Goal: Task Accomplishment & Management: Complete application form

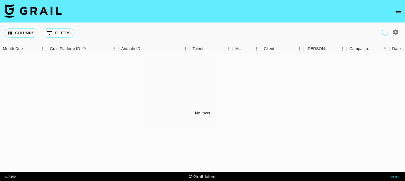
click at [399, 12] on icon "open drawer" at bounding box center [398, 11] width 7 height 7
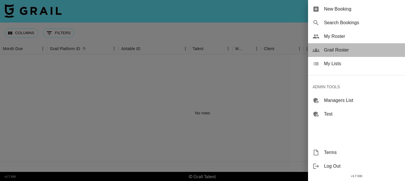
click at [341, 50] on span "Grail Roster" at bounding box center [362, 50] width 76 height 7
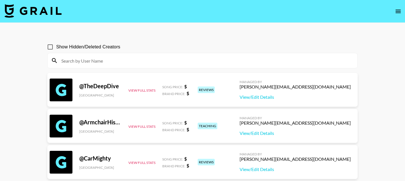
click at [183, 59] on input at bounding box center [206, 60] width 296 height 9
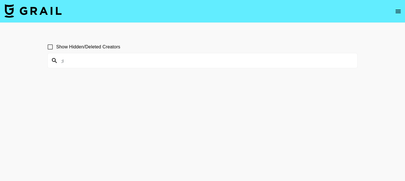
type input ";"
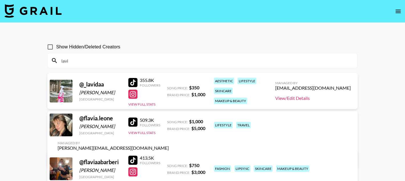
click at [314, 100] on link "View/Edit Details" at bounding box center [313, 99] width 76 height 6
click at [79, 61] on input "lavi" at bounding box center [206, 60] width 296 height 9
paste input "Camen"
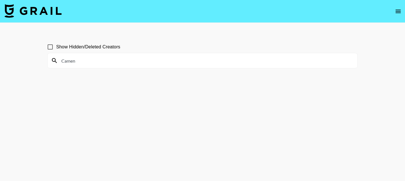
type input "Camen"
click at [51, 48] on input "Show Hidden/Deleted Creators" at bounding box center [50, 47] width 12 height 12
checkbox input "true"
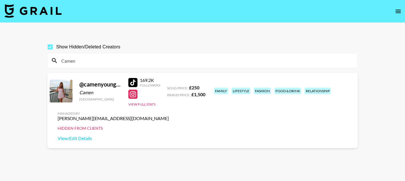
click at [94, 62] on input "Camen" at bounding box center [206, 60] width 296 height 9
paste input "hyanne"
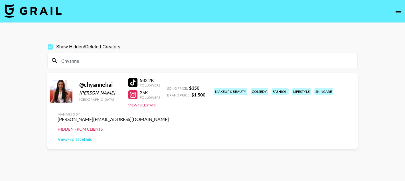
click at [144, 62] on input "Chyanne" at bounding box center [206, 60] width 296 height 9
paste input "thebeaverfamily"
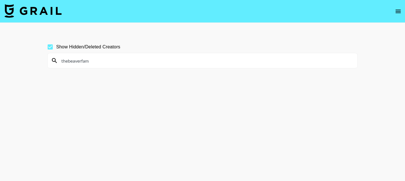
click at [62, 59] on input "thebeaverfam" at bounding box center [206, 60] width 296 height 9
click at [97, 60] on input "thebeaverfam" at bounding box center [206, 60] width 296 height 9
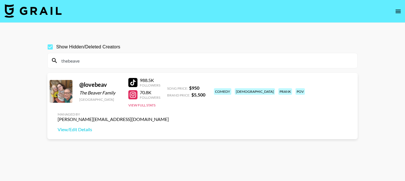
click at [133, 81] on div at bounding box center [132, 82] width 9 height 9
click at [86, 64] on input "thebeave" at bounding box center [206, 60] width 296 height 9
paste input "minimayhem"
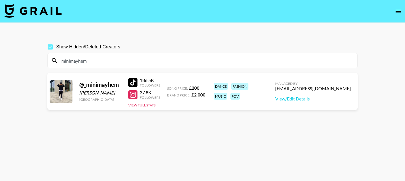
click at [134, 82] on div at bounding box center [132, 82] width 9 height 9
click at [78, 60] on input "minimayhem" at bounding box center [206, 60] width 296 height 9
paste input "therealhanzz"
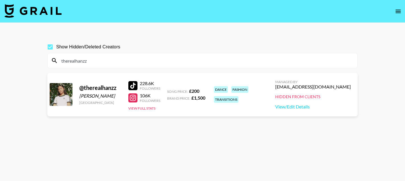
click at [134, 88] on div at bounding box center [132, 85] width 9 height 9
click at [83, 64] on input "therealhanzz" at bounding box center [206, 60] width 296 height 9
paste input "mrashleyhaynes"
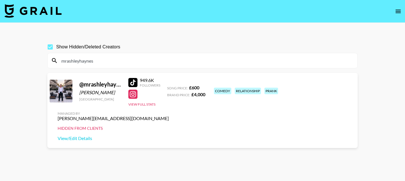
type input "mrashleyhaynes"
click at [73, 61] on input "mrashleyhaynes" at bounding box center [206, 60] width 296 height 9
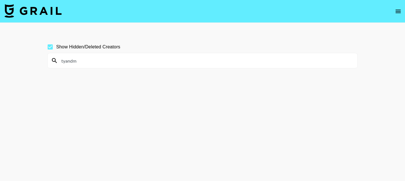
type input "tyandm"
click at [82, 61] on input "tyandm" at bounding box center [206, 60] width 296 height 9
type input "a"
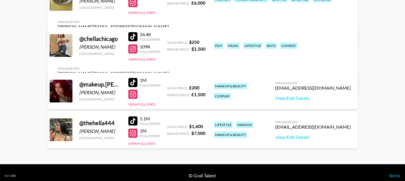
scroll to position [98, 0]
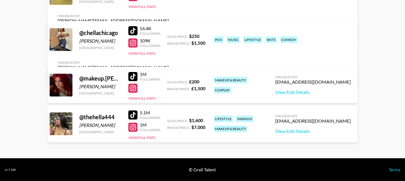
click at [135, 115] on div at bounding box center [132, 115] width 9 height 9
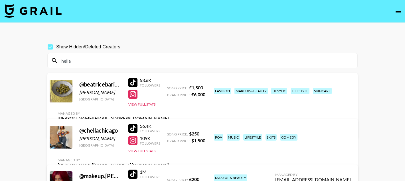
click at [63, 62] on input "hella" at bounding box center [206, 60] width 296 height 9
paste input "[PERSON_NAME][EMAIL_ADDRESS][DOMAIN_NAME]"
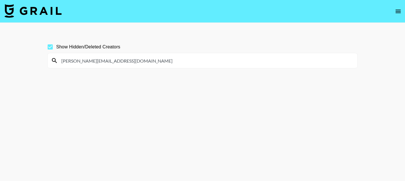
drag, startPoint x: 121, startPoint y: 61, endPoint x: 78, endPoint y: 61, distance: 42.8
click at [78, 61] on input "[PERSON_NAME][EMAIL_ADDRESS][DOMAIN_NAME]" at bounding box center [206, 60] width 296 height 9
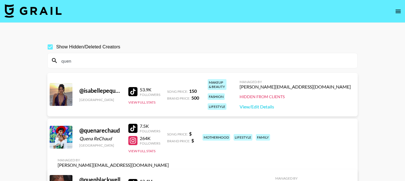
click at [82, 66] on div "quen" at bounding box center [203, 60] width 310 height 15
click at [78, 60] on input "quen" at bounding box center [206, 60] width 296 height 9
paste input "[PERSON_NAME][EMAIL_ADDRESS][PERSON_NAME][DOMAIN_NAME]"
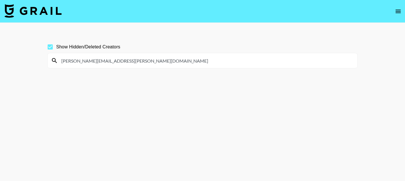
drag, startPoint x: 137, startPoint y: 66, endPoint x: 91, endPoint y: 60, distance: 46.8
click at [91, 60] on div "[PERSON_NAME][EMAIL_ADDRESS][PERSON_NAME][DOMAIN_NAME]" at bounding box center [203, 60] width 310 height 15
drag, startPoint x: 141, startPoint y: 60, endPoint x: 92, endPoint y: 62, distance: 49.1
click at [92, 62] on input "[PERSON_NAME][EMAIL_ADDRESS][PERSON_NAME][DOMAIN_NAME]" at bounding box center [206, 60] width 296 height 9
click at [75, 61] on input "shelby.[PERSON_NAME]" at bounding box center [206, 60] width 296 height 9
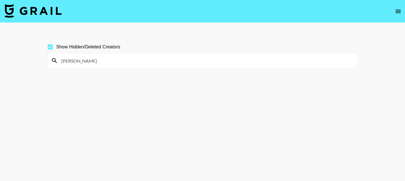
click at [88, 62] on input "[PERSON_NAME]" at bounding box center [206, 60] width 296 height 9
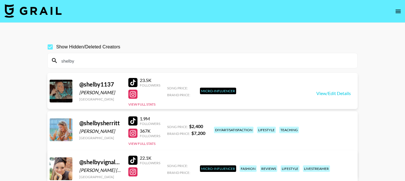
click at [67, 64] on input "shelby" at bounding box center [206, 60] width 296 height 9
paste input "Subzeroark"
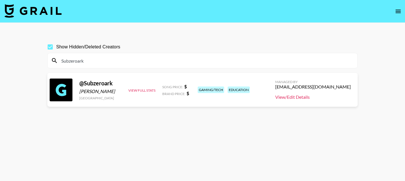
click at [303, 99] on link "View/Edit Details" at bounding box center [313, 97] width 76 height 6
click at [96, 84] on div "@ Subzeroark" at bounding box center [100, 83] width 42 height 7
click at [72, 87] on div at bounding box center [61, 90] width 23 height 23
drag, startPoint x: 113, startPoint y: 83, endPoint x: 67, endPoint y: 86, distance: 45.7
click at [67, 86] on div "@ Subzeroark [PERSON_NAME] [GEOGRAPHIC_DATA] View Full Stats Song Price: $ Bran…" at bounding box center [202, 90] width 310 height 34
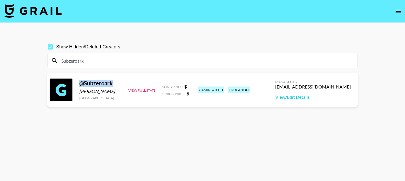
copy div "@ Subzeroark"
click at [70, 58] on input "Subzeroark" at bounding box center [206, 60] width 296 height 9
click at [71, 63] on input "Subzeroark" at bounding box center [206, 60] width 296 height 9
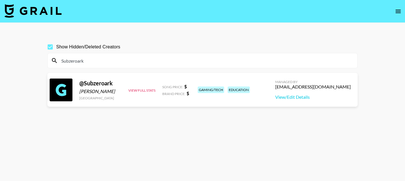
click at [69, 60] on input "Subzeroark" at bounding box center [206, 60] width 296 height 9
paste input "JCCaylen"
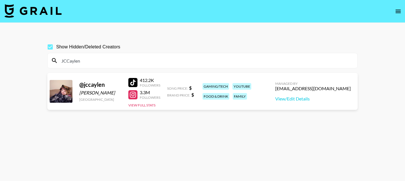
click at [133, 82] on div at bounding box center [132, 82] width 9 height 9
click at [94, 59] on input "JCCaylen" at bounding box center [206, 60] width 296 height 9
paste input "ynamatsumoto"
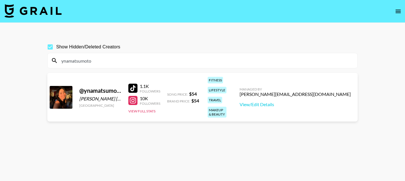
click at [135, 87] on div "1.1K Followers" at bounding box center [144, 89] width 32 height 10
click at [132, 84] on div at bounding box center [132, 88] width 9 height 9
click at [132, 96] on div at bounding box center [132, 100] width 9 height 9
click at [78, 58] on input "ynamatsumoto" at bounding box center [206, 60] width 296 height 9
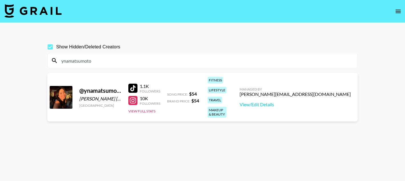
click at [78, 58] on input "ynamatsumoto" at bounding box center [206, 60] width 296 height 9
paste input "alyssa.olsen5"
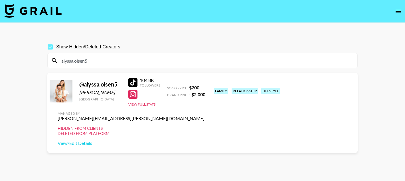
click at [79, 59] on input "alyssa.olsen5" at bounding box center [206, 60] width 296 height 9
paste input "shcooke"
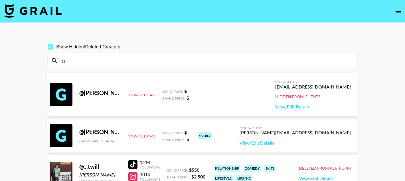
type input "a"
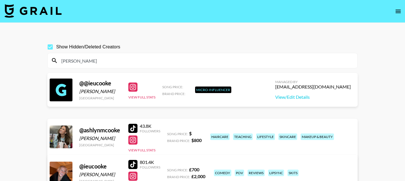
click at [65, 62] on input "[PERSON_NAME]" at bounding box center [206, 60] width 296 height 9
paste input "addison.[PERSON_NAME]"
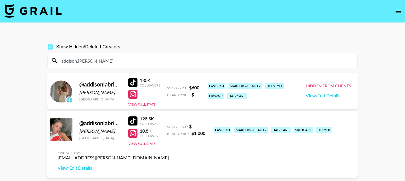
click at [137, 118] on div at bounding box center [132, 121] width 9 height 9
click at [86, 62] on input "addison.[PERSON_NAME]" at bounding box center [206, 60] width 296 height 9
paste input "gracehunter"
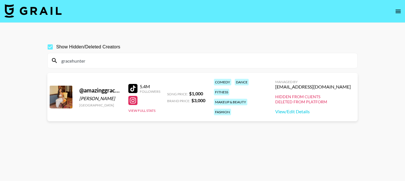
click at [79, 61] on input "gracehunter" at bounding box center [206, 60] width 296 height 9
paste input "Madisonvdt"
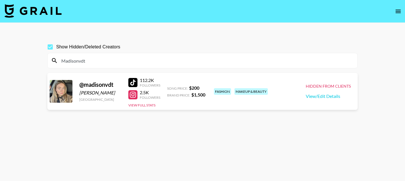
click at [84, 64] on input "Madisonvdt" at bounding box center [206, 60] width 296 height 9
paste input "ohheyitsjess"
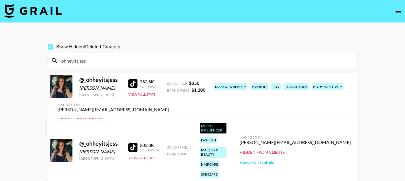
click at [67, 60] on input "ohheyitsjess" at bounding box center [206, 60] width 296 height 9
paste input "sarahandjabzz"
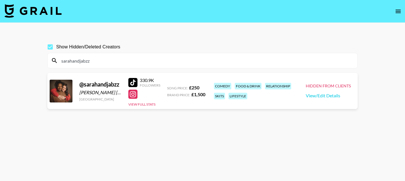
click at [68, 64] on input "sarahandjabzz" at bounding box center [206, 60] width 296 height 9
paste input "oelegantbratt"
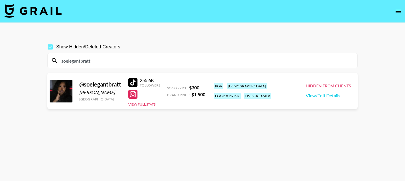
click at [75, 60] on input "soelegantbratt" at bounding box center [206, 60] width 296 height 9
paste input "Ayca.Dederke"
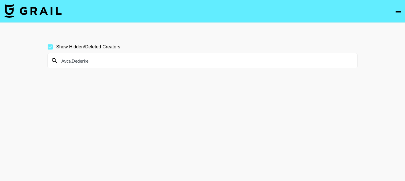
drag, startPoint x: 97, startPoint y: 61, endPoint x: 72, endPoint y: 61, distance: 25.4
click at [72, 61] on input "Ayca.Dederke" at bounding box center [206, 60] width 296 height 9
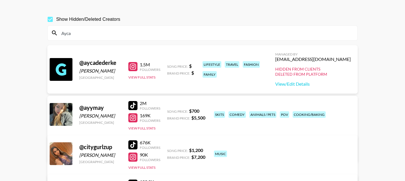
scroll to position [27, 0]
click at [76, 33] on input "Ayca" at bounding box center [206, 33] width 296 height 9
paste input "[PERSON_NAME]"
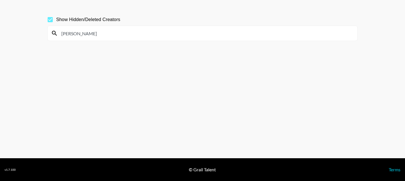
click at [78, 33] on input "[PERSON_NAME]" at bounding box center [206, 33] width 296 height 9
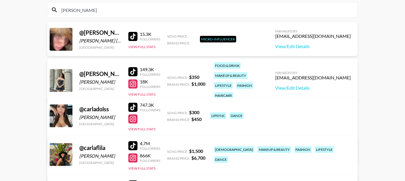
scroll to position [49, 0]
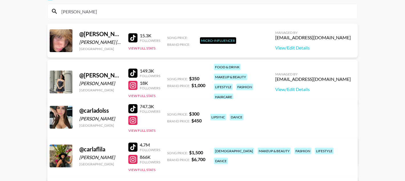
type input "[PERSON_NAME]"
click at [128, 69] on div at bounding box center [132, 73] width 9 height 9
click at [70, 7] on input "[PERSON_NAME]" at bounding box center [206, 11] width 296 height 9
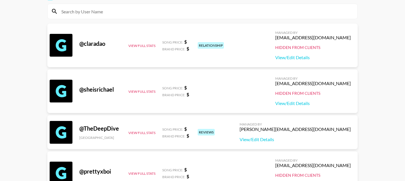
paste input "[PERSON_NAME].Dederke"
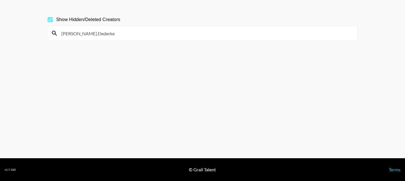
drag, startPoint x: 98, startPoint y: 32, endPoint x: 78, endPoint y: 33, distance: 20.5
click at [78, 33] on input "[PERSON_NAME].Dederke" at bounding box center [206, 33] width 296 height 9
drag, startPoint x: 76, startPoint y: 33, endPoint x: 55, endPoint y: 33, distance: 20.8
click at [55, 33] on div "[PERSON_NAME].Dederke" at bounding box center [203, 33] width 310 height 15
click at [81, 33] on input "martinDederke" at bounding box center [206, 33] width 296 height 9
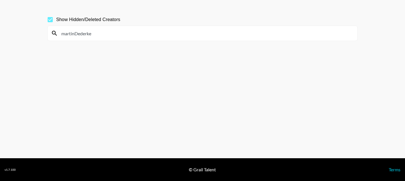
click at [81, 33] on input "martinDederke" at bounding box center [206, 33] width 296 height 9
drag, startPoint x: 102, startPoint y: 33, endPoint x: 75, endPoint y: 33, distance: 27.4
click at [75, 33] on input "martinDederke" at bounding box center [206, 33] width 296 height 9
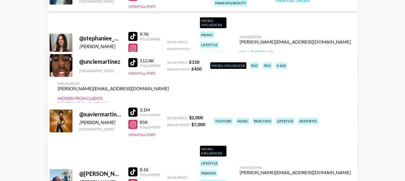
scroll to position [1633, 0]
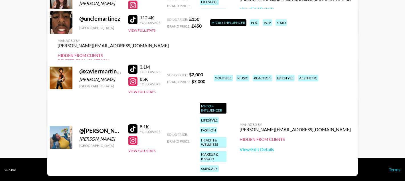
type input "[PERSON_NAME]"
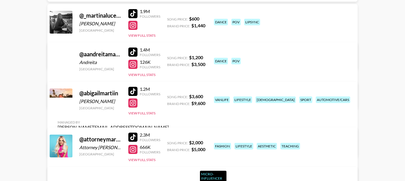
scroll to position [0, 0]
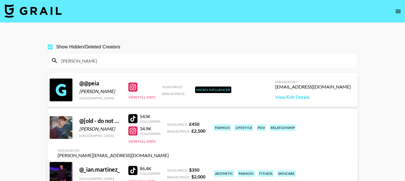
click at [69, 62] on input "[PERSON_NAME]" at bounding box center [206, 60] width 296 height 9
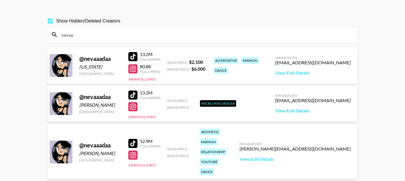
scroll to position [27, 0]
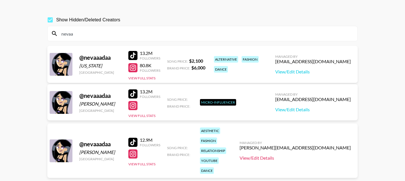
click at [313, 155] on link "View/Edit Details" at bounding box center [295, 158] width 111 height 6
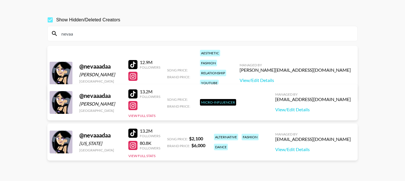
click at [78, 37] on input "nevaa" at bounding box center [206, 33] width 296 height 9
paste input "Ilan"
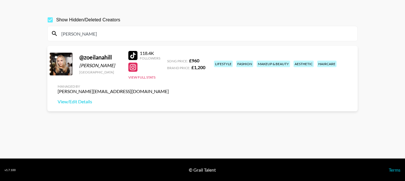
type input "[PERSON_NAME]"
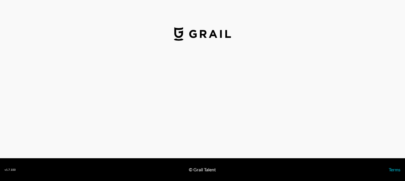
select select "USD"
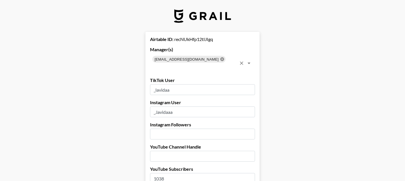
click at [220, 59] on icon at bounding box center [222, 59] width 4 height 4
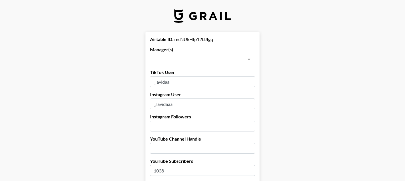
click at [197, 59] on input "text" at bounding box center [198, 59] width 92 height 8
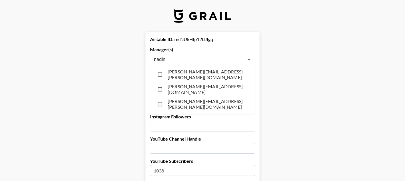
type input "nadine"
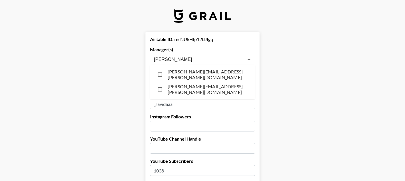
click at [181, 91] on li "nadine.grimes@grail-talent.com" at bounding box center [202, 89] width 105 height 15
checkbox input "true"
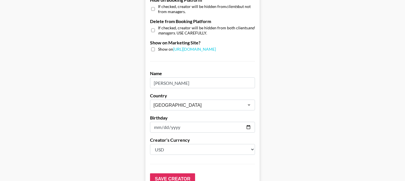
scroll to position [592, 0]
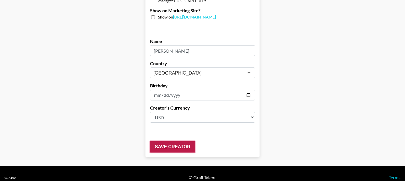
click at [170, 141] on input "Save Creator" at bounding box center [172, 146] width 45 height 11
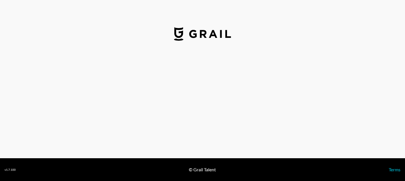
select select "USD"
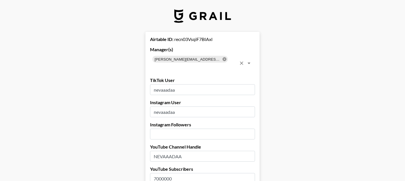
click at [222, 59] on icon at bounding box center [224, 59] width 4 height 4
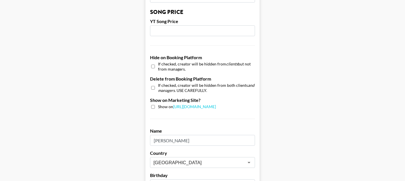
scroll to position [592, 0]
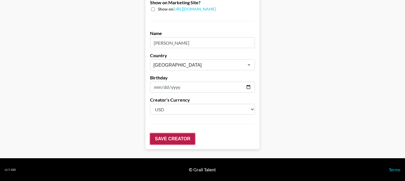
click at [165, 137] on input "Save Creator" at bounding box center [172, 138] width 45 height 11
